Goal: Find specific page/section: Find specific page/section

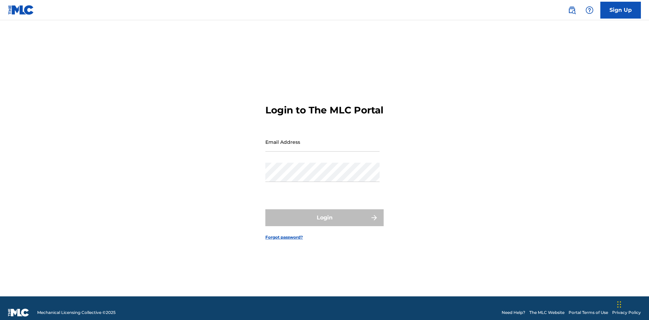
scroll to position [9, 0]
click at [322, 139] on input "Email Address" at bounding box center [322, 141] width 114 height 19
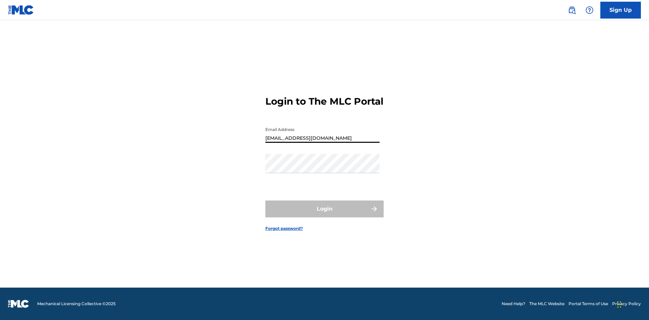
type input "240b4aa9-f93a-4811-b82d-48bb69760ffa@mailslurp.com"
click at [324, 215] on button "Login" at bounding box center [324, 209] width 118 height 17
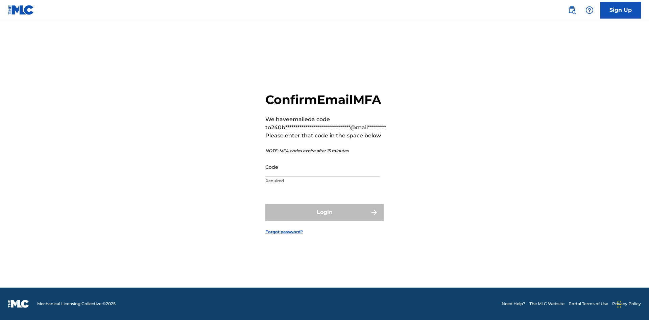
click at [322, 167] on input "Code" at bounding box center [322, 166] width 114 height 19
type input "051293"
click at [324, 212] on button "Login" at bounding box center [324, 212] width 118 height 17
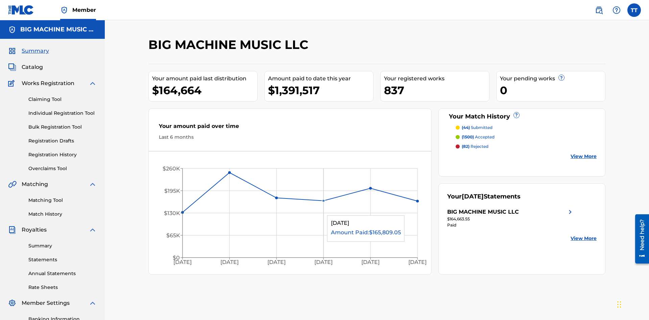
click at [32, 63] on span "Catalog" at bounding box center [32, 67] width 21 height 8
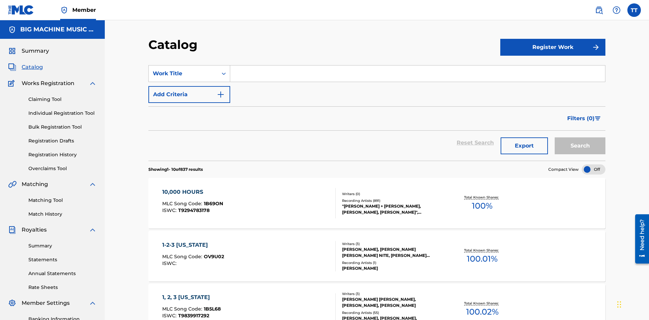
scroll to position [97, 0]
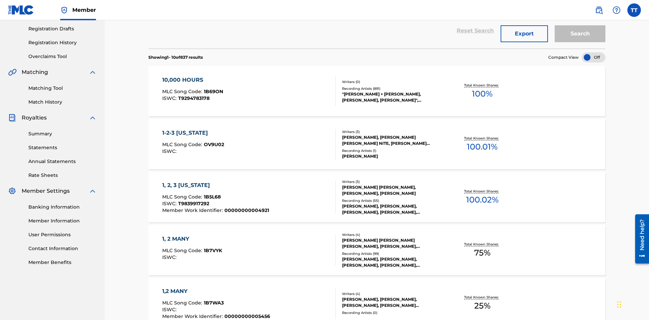
click at [524, 42] on button "Export" at bounding box center [523, 33] width 47 height 17
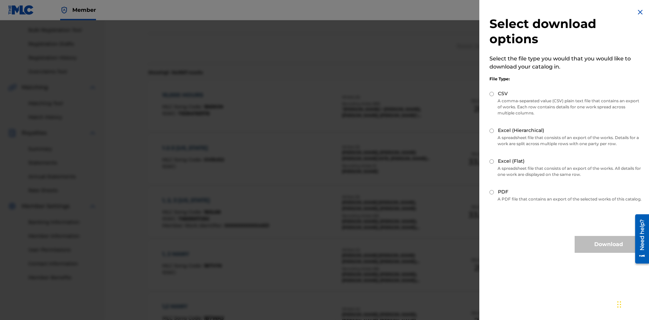
click at [492, 94] on input "CSV" at bounding box center [491, 94] width 4 height 4
radio input "true"
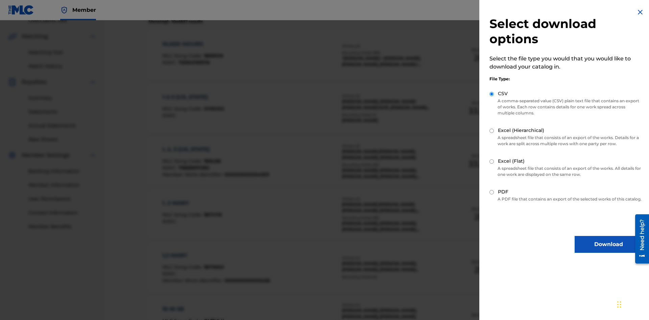
click at [608, 251] on button "Download" at bounding box center [608, 244] width 68 height 17
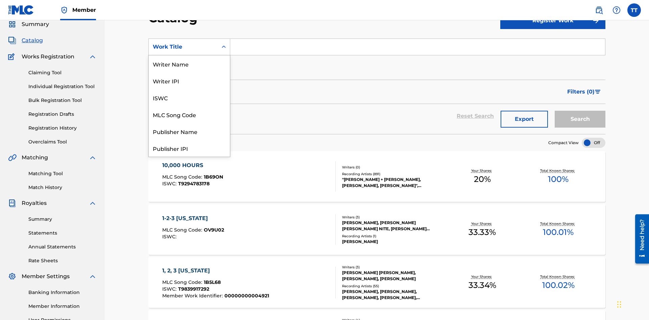
scroll to position [101, 0]
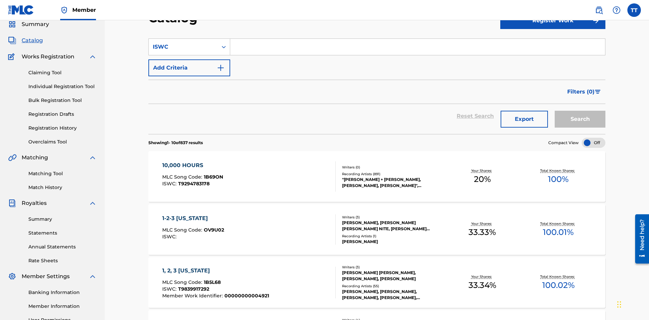
scroll to position [0, 0]
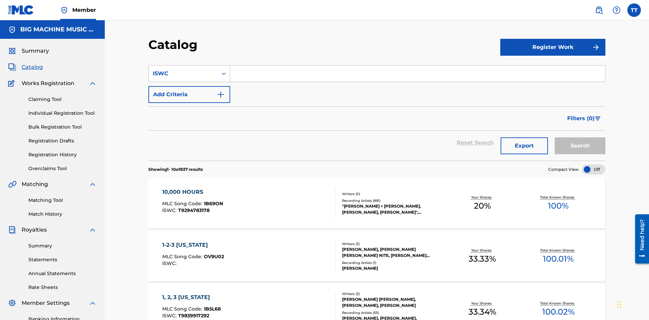
click at [417, 66] on input "Search Form" at bounding box center [417, 74] width 375 height 16
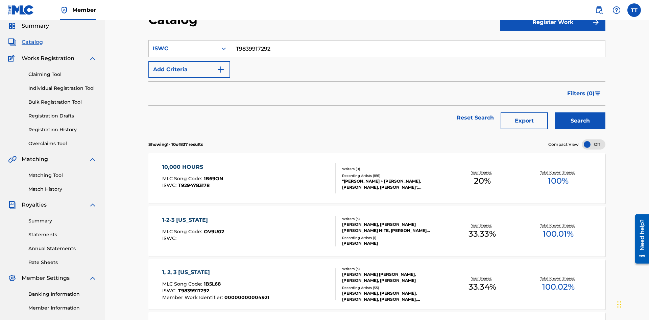
type input "T9839917292"
click at [189, 61] on button "Add Criteria" at bounding box center [189, 69] width 82 height 17
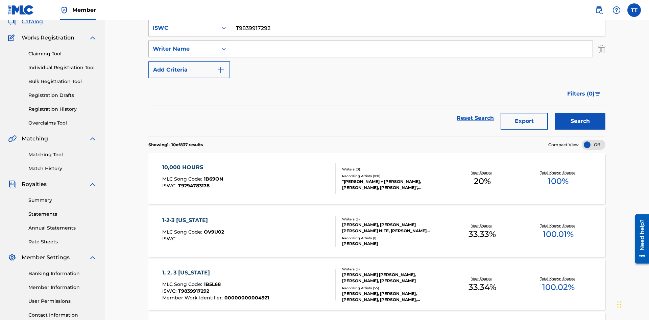
click at [183, 47] on div "Writer Name" at bounding box center [183, 49] width 61 height 8
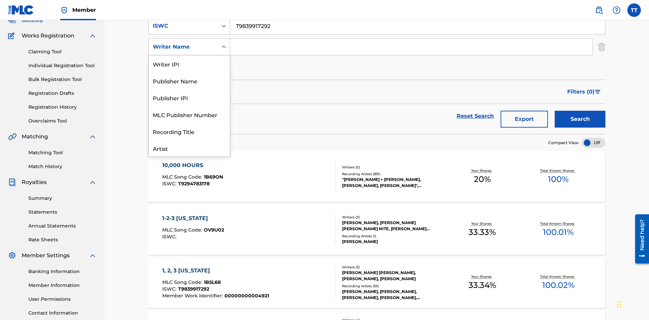
scroll to position [34, 0]
click at [189, 55] on div "Publisher Name" at bounding box center [189, 47] width 81 height 17
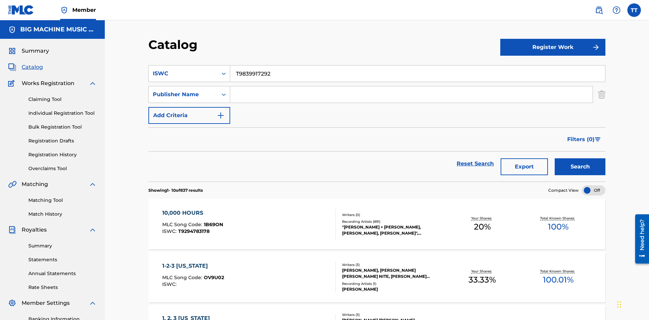
click at [411, 86] on input "Search Form" at bounding box center [411, 94] width 362 height 16
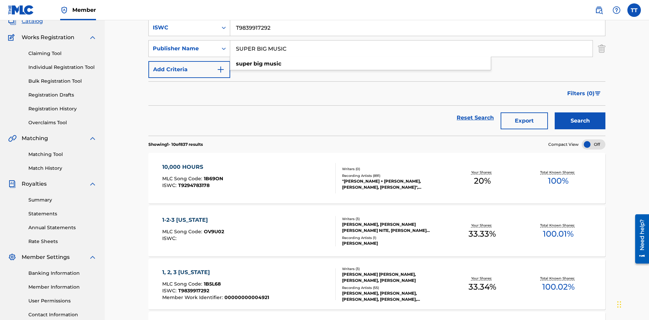
type input "SUPER BIG MUSIC"
click at [189, 61] on button "Add Criteria" at bounding box center [189, 69] width 82 height 17
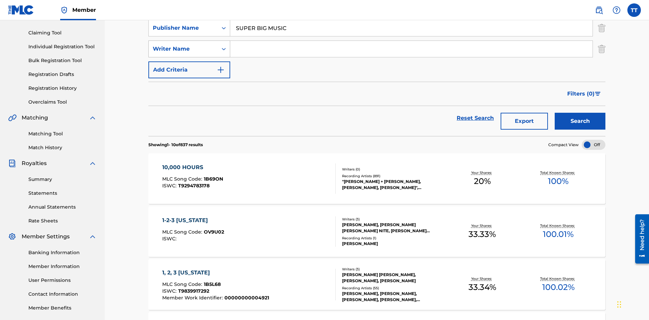
click at [183, 47] on div "Writer Name" at bounding box center [183, 49] width 61 height 8
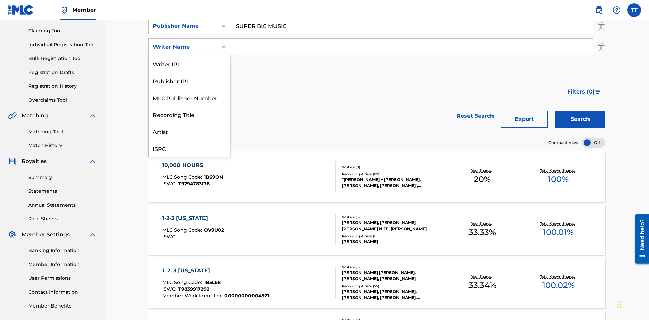
scroll to position [17, 0]
click at [189, 81] on div "MLC Publisher Number" at bounding box center [189, 80] width 81 height 17
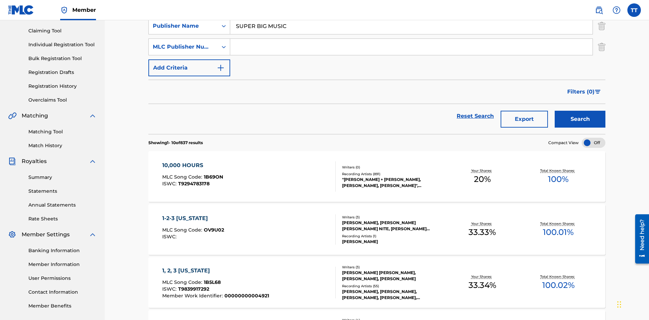
click at [411, 49] on input "Search Form" at bounding box center [411, 47] width 362 height 16
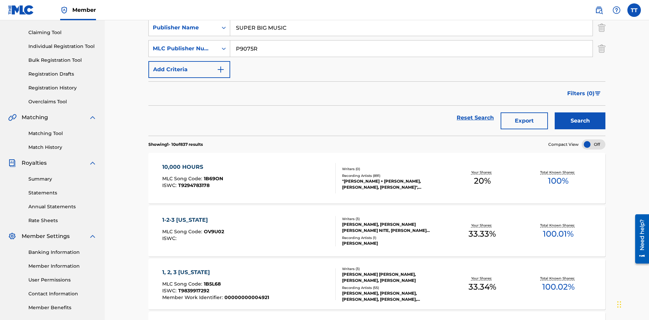
type input "P9075R"
click at [189, 61] on button "Add Criteria" at bounding box center [189, 69] width 82 height 17
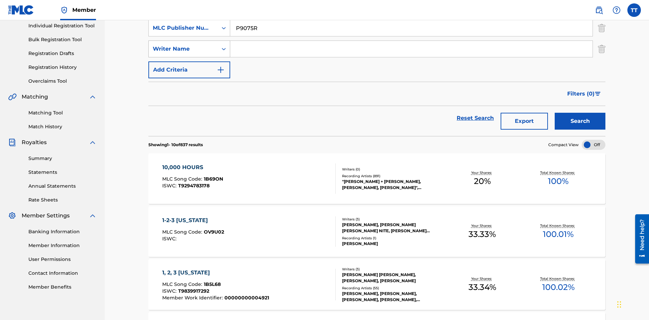
click at [183, 47] on div "Writer Name" at bounding box center [183, 49] width 61 height 8
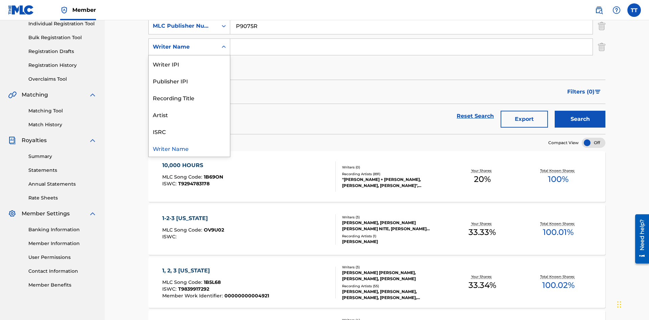
click at [189, 148] on div "Writer Name" at bounding box center [189, 148] width 81 height 17
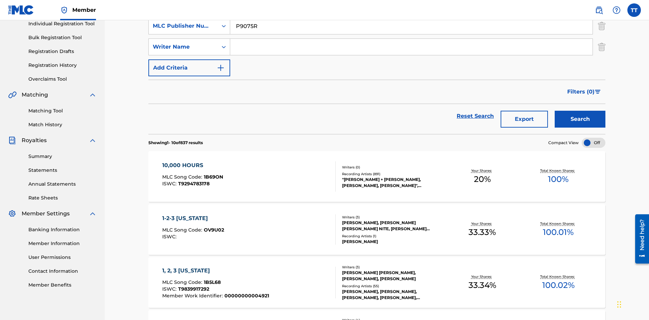
scroll to position [88, 0]
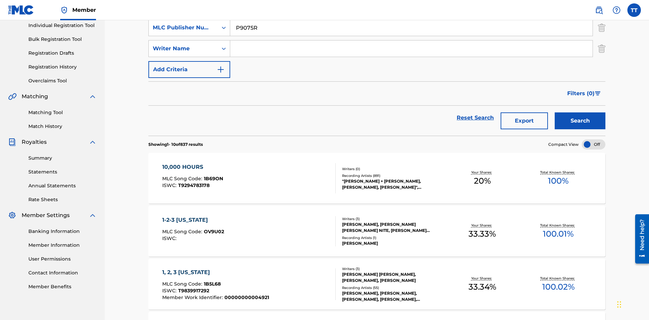
click at [411, 49] on input "Search Form" at bounding box center [411, 49] width 362 height 16
type input "JUSTIN ALLEN EBACH"
click at [189, 61] on button "Add Criteria" at bounding box center [189, 69] width 82 height 17
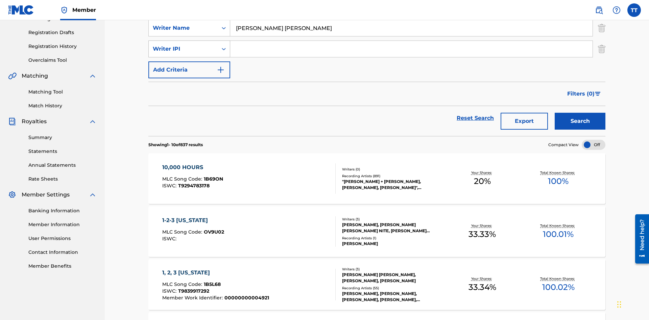
click at [183, 47] on div "Writer IPI" at bounding box center [183, 49] width 61 height 8
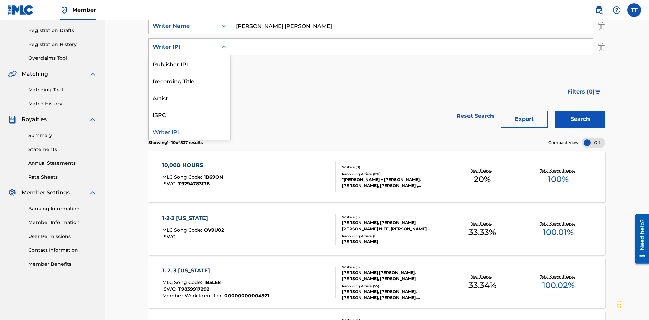
click at [189, 131] on div "Writer IPI" at bounding box center [189, 131] width 81 height 17
click at [411, 49] on input "Search Form" at bounding box center [411, 47] width 362 height 16
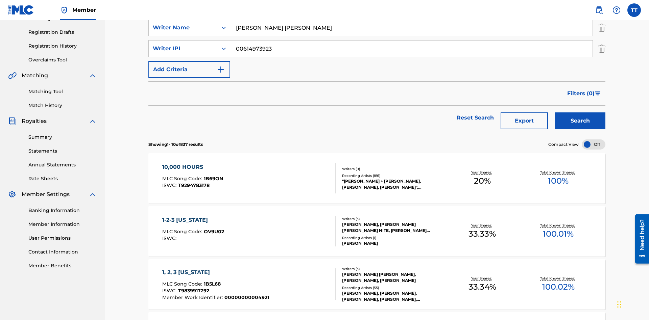
type input "00614973923"
click at [189, 61] on button "Add Criteria" at bounding box center [189, 69] width 82 height 17
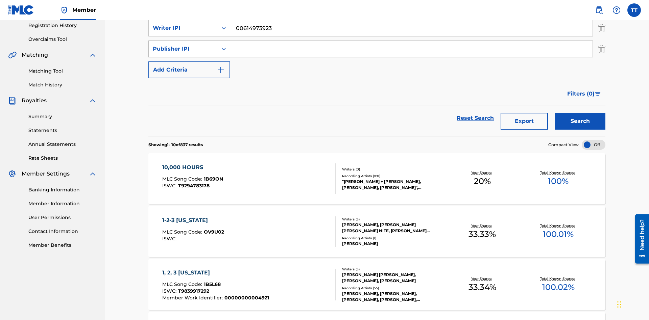
click at [183, 47] on div "Publisher IPI" at bounding box center [183, 49] width 61 height 8
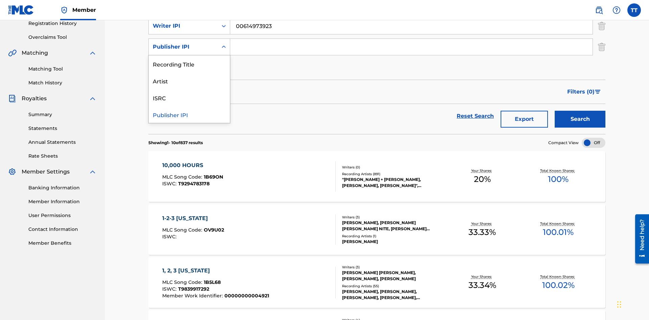
click at [189, 115] on div "Publisher IPI" at bounding box center [189, 114] width 81 height 17
click at [411, 49] on input "Search Form" at bounding box center [411, 47] width 362 height 16
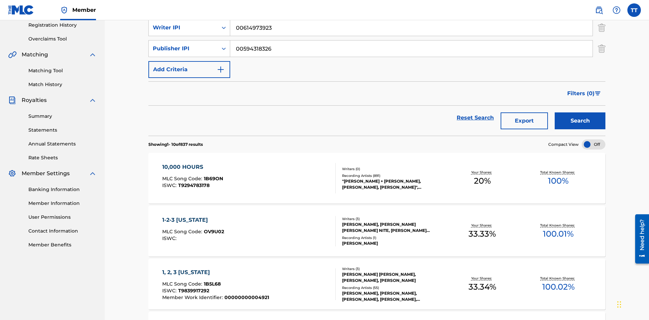
type input "00594318326"
click at [189, 61] on button "Add Criteria" at bounding box center [189, 69] width 82 height 17
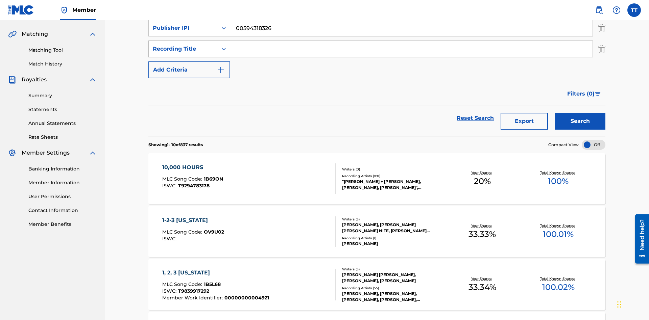
click at [183, 47] on div "Recording Title" at bounding box center [183, 49] width 61 height 8
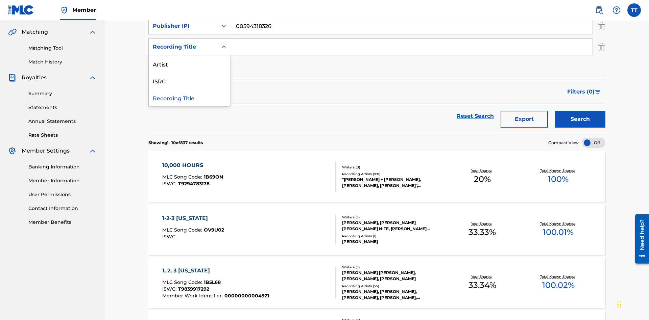
click at [189, 64] on div "Artist" at bounding box center [189, 63] width 81 height 17
click at [411, 49] on input "Search Form" at bounding box center [411, 47] width 362 height 16
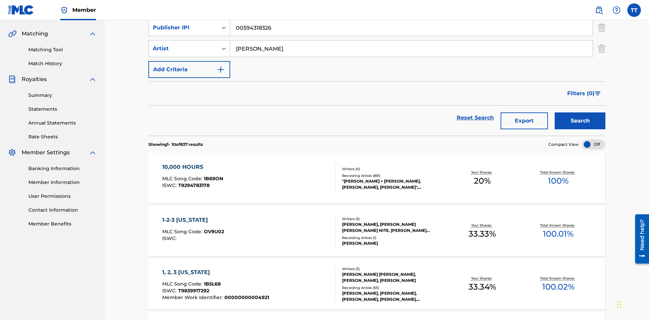
type input "BRETT YOUNG"
click at [580, 112] on button "Search" at bounding box center [579, 120] width 51 height 17
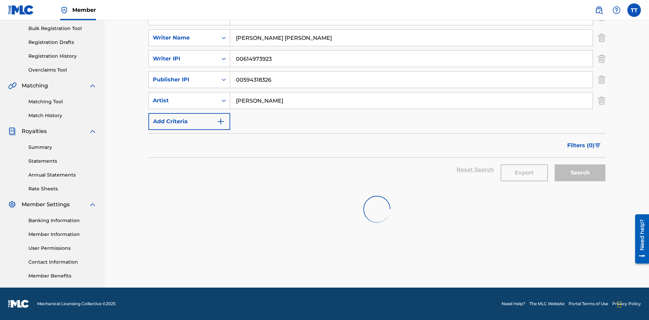
scroll to position [99, 0]
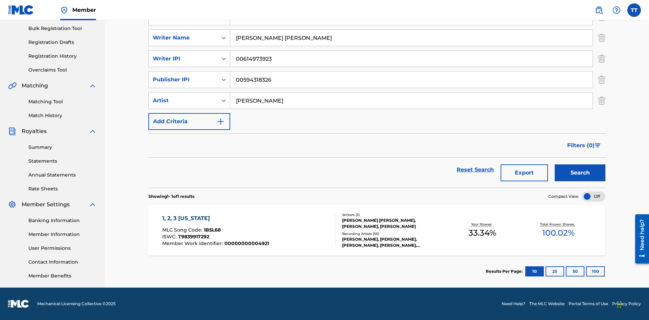
click at [586, 272] on button "100" at bounding box center [595, 272] width 19 height 10
